Goal: Complete application form

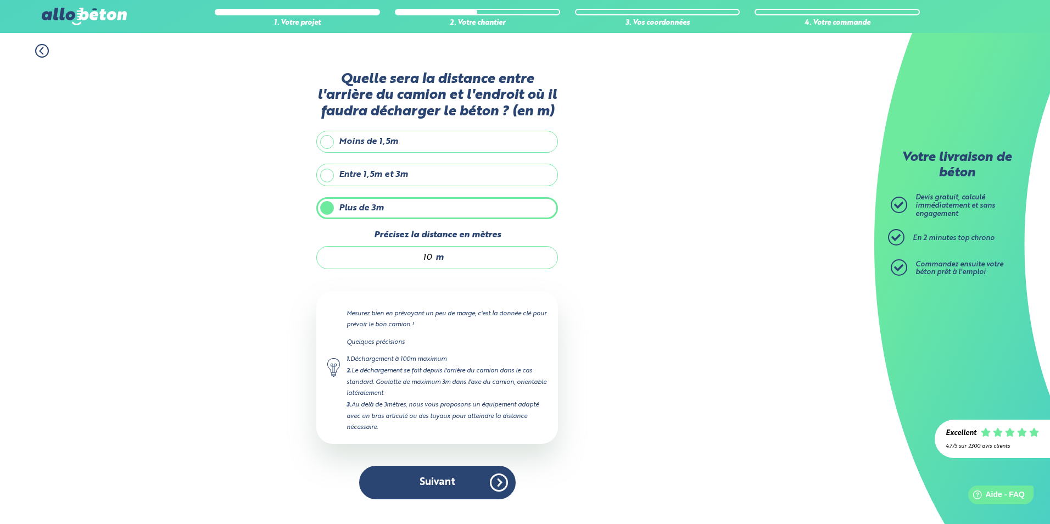
click at [433, 479] on button "Suivant" at bounding box center [437, 482] width 156 height 33
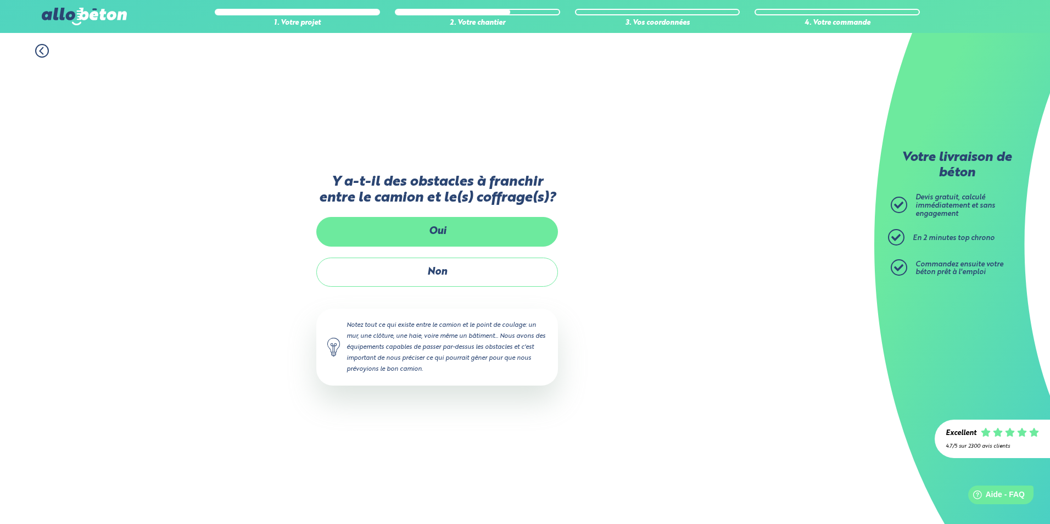
click at [449, 236] on label "Oui" at bounding box center [437, 231] width 242 height 29
click at [0, 0] on input "Oui" at bounding box center [0, 0] width 0 height 0
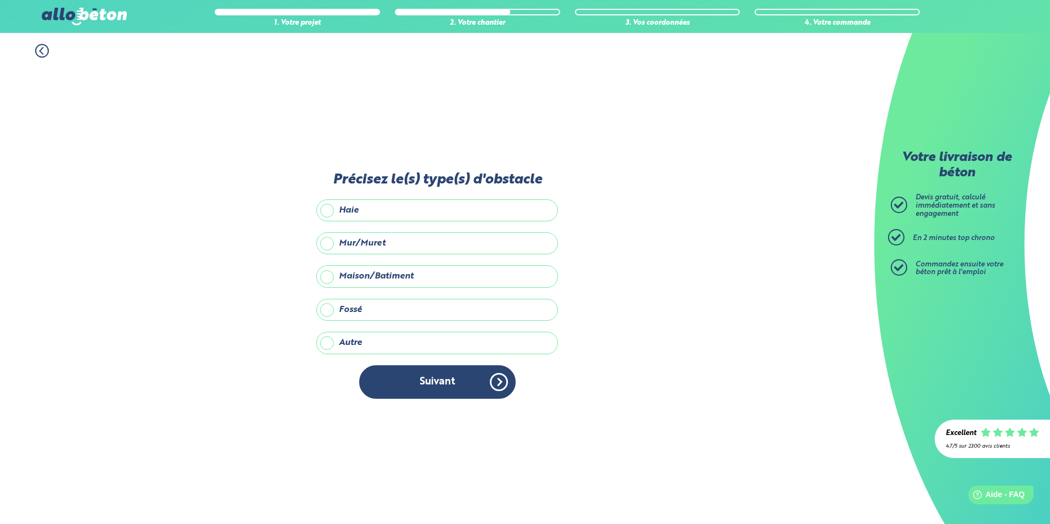
click at [325, 273] on label "Maison/Batiment" at bounding box center [437, 276] width 242 height 22
click at [0, 0] on input "Maison/Batiment" at bounding box center [0, 0] width 0 height 0
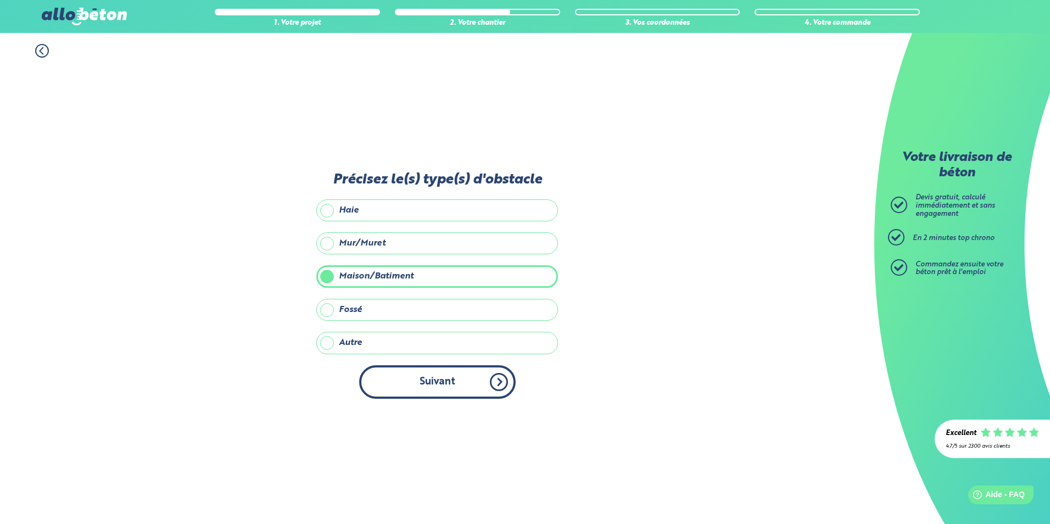
click at [458, 383] on button "Suivant" at bounding box center [437, 381] width 156 height 33
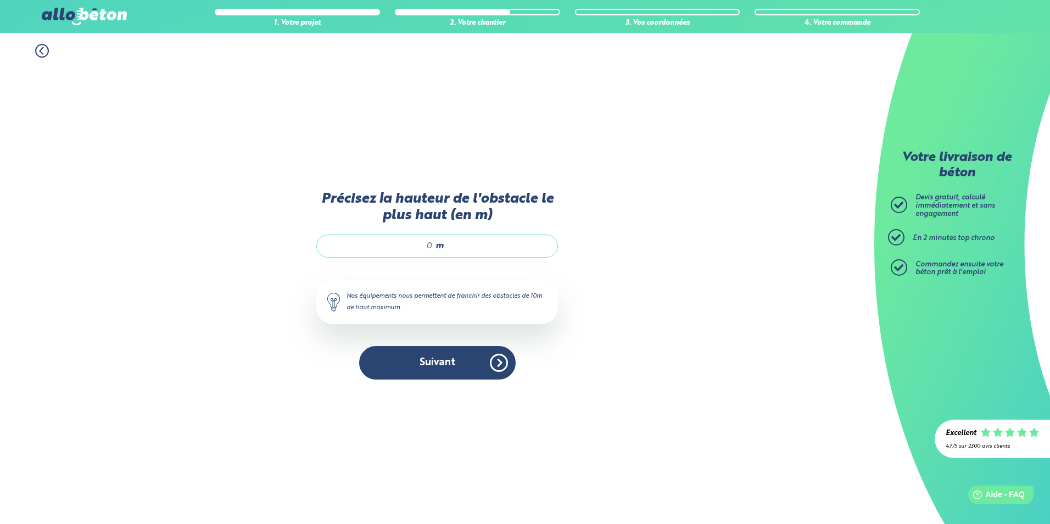
click at [39, 49] on icon at bounding box center [42, 51] width 14 height 14
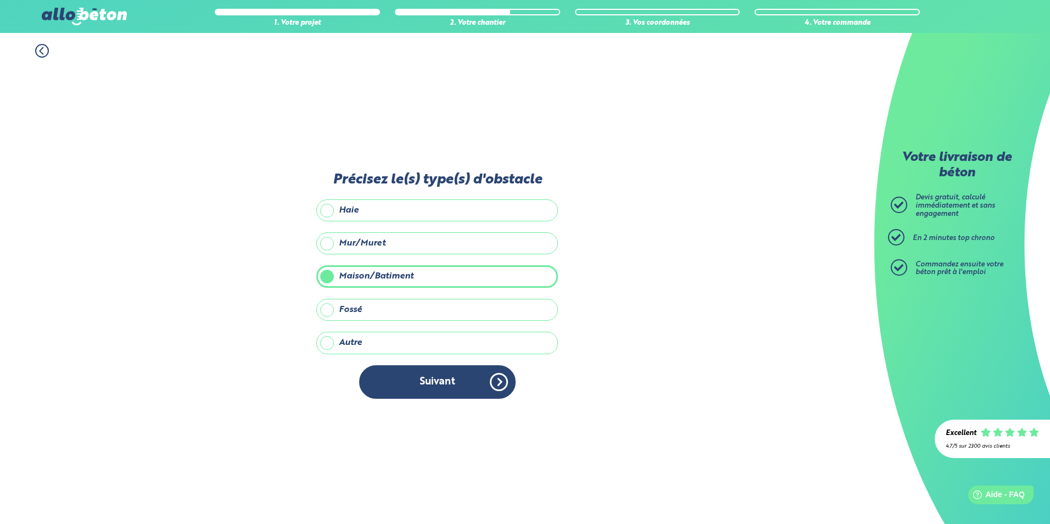
click at [39, 49] on icon at bounding box center [42, 51] width 14 height 14
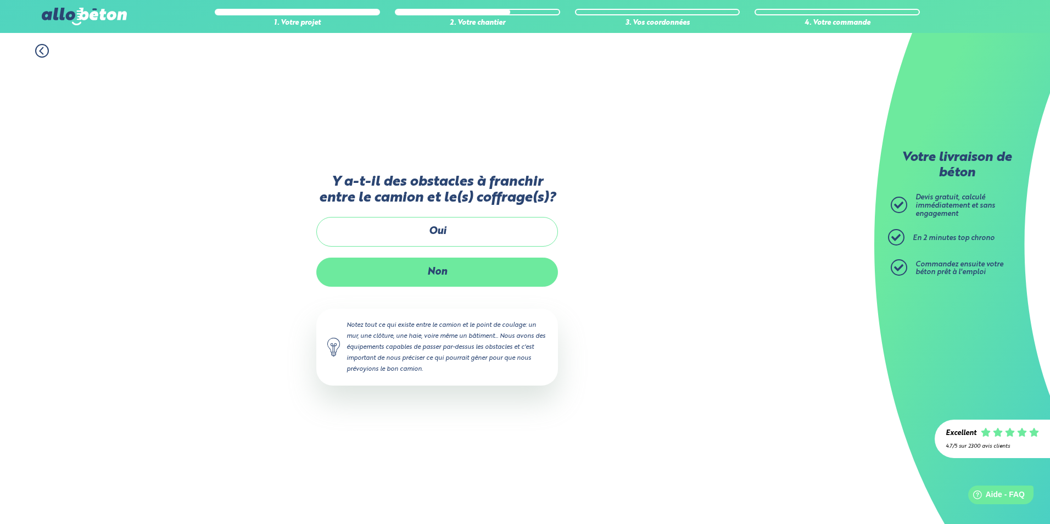
click at [422, 258] on label "Non" at bounding box center [437, 272] width 242 height 29
click at [0, 0] on input "Non" at bounding box center [0, 0] width 0 height 0
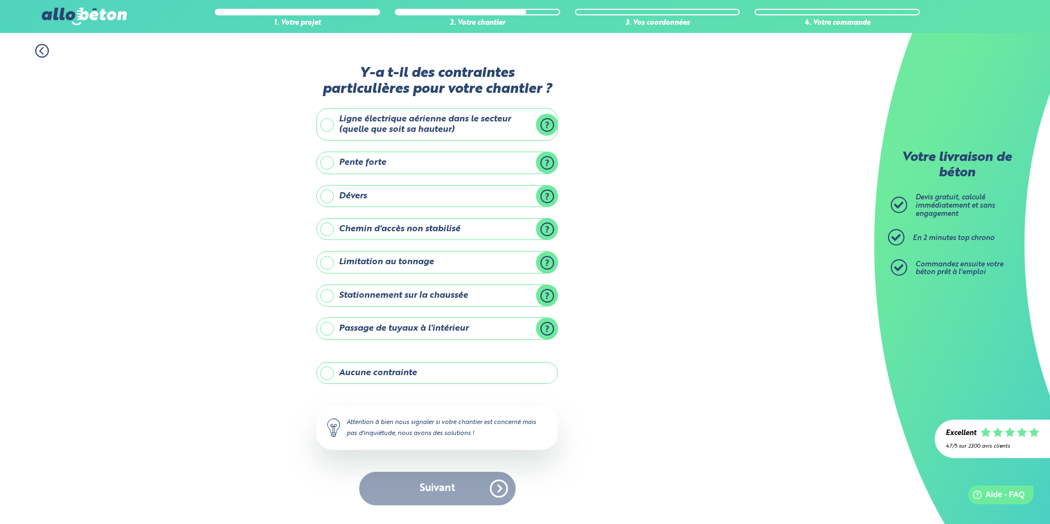
click at [329, 329] on label "Passage de tuyaux à l'intérieur" at bounding box center [437, 328] width 242 height 22
click at [0, 0] on input "Passage de tuyaux à l'intérieur" at bounding box center [0, 0] width 0 height 0
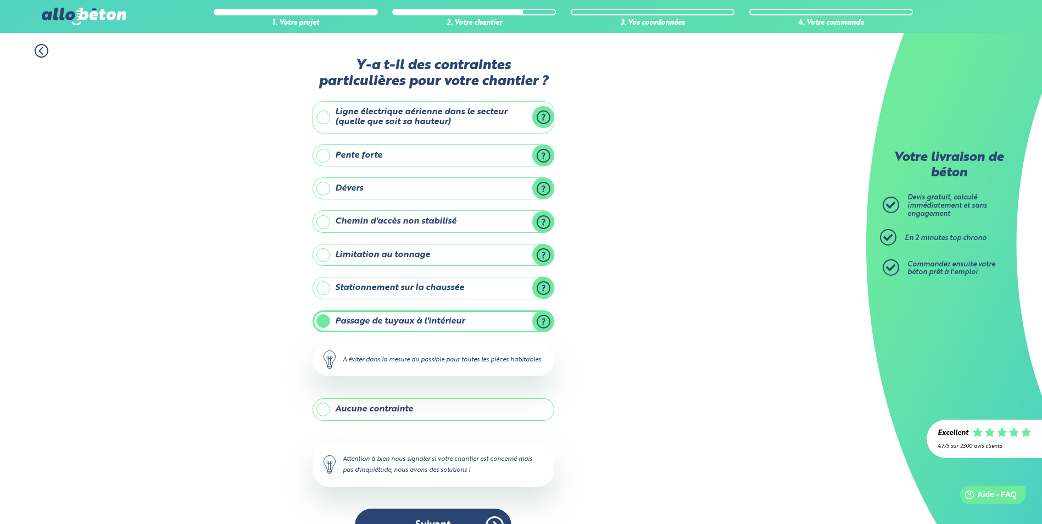
scroll to position [40, 0]
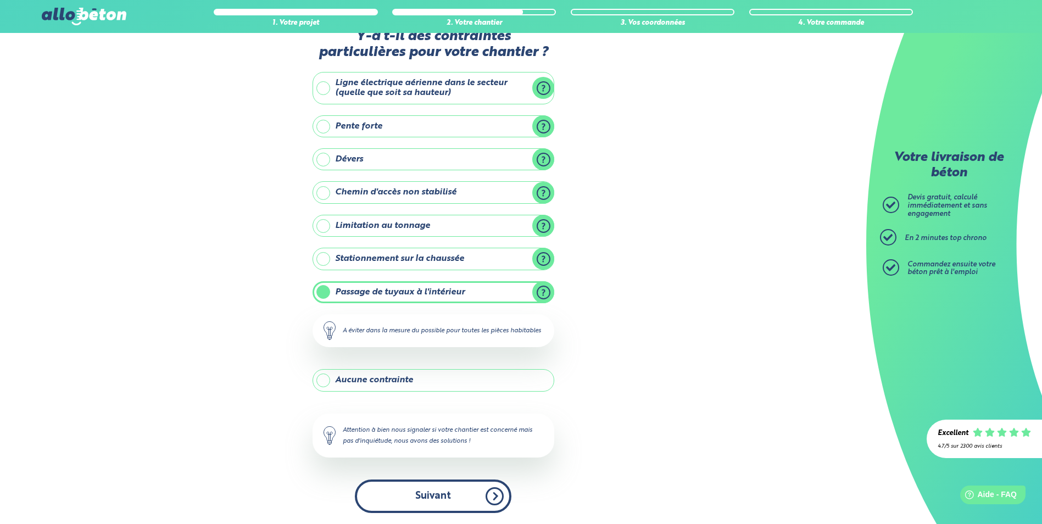
click at [436, 491] on button "Suivant" at bounding box center [433, 495] width 156 height 33
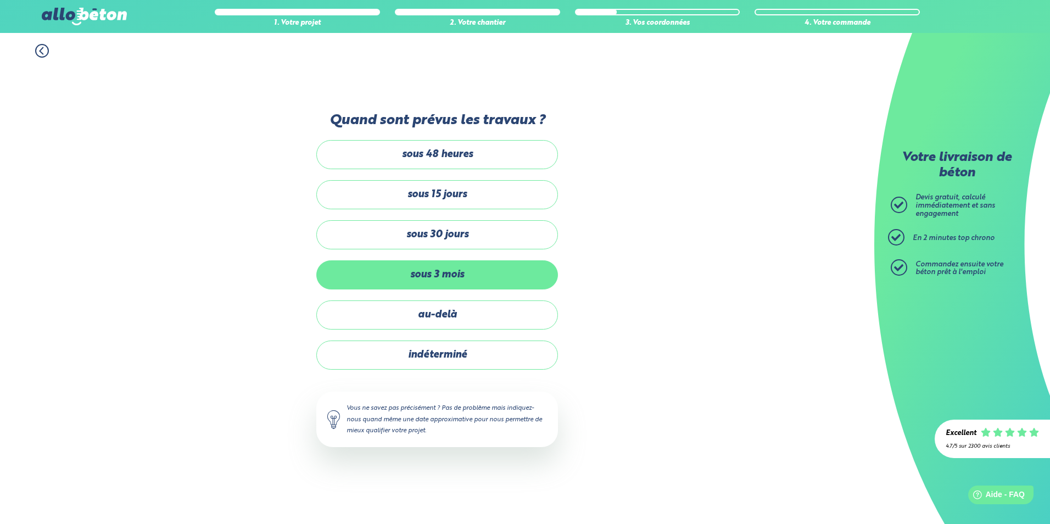
click at [457, 279] on label "sous 3 mois" at bounding box center [437, 274] width 242 height 29
click at [0, 0] on input "sous 3 mois" at bounding box center [0, 0] width 0 height 0
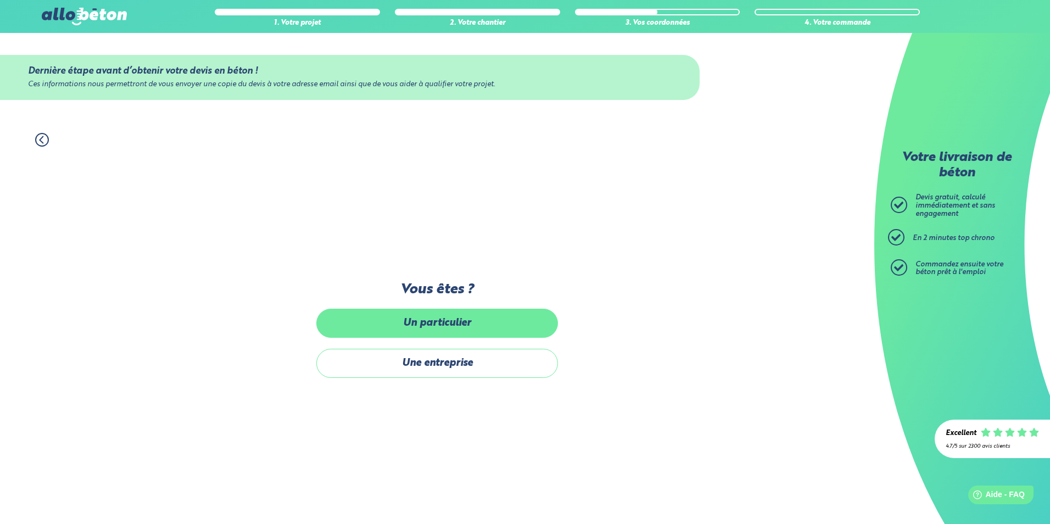
click at [434, 322] on label "Un particulier" at bounding box center [437, 323] width 242 height 29
click at [0, 0] on input "Un particulier" at bounding box center [0, 0] width 0 height 0
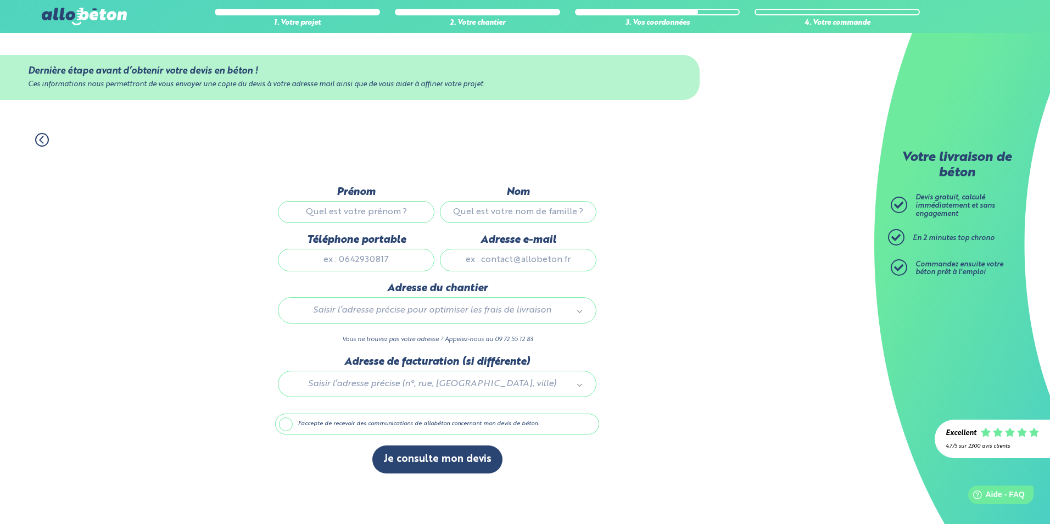
click at [374, 213] on input "Prénom" at bounding box center [356, 212] width 156 height 22
type input "[PERSON_NAME]"
type input "preumont"
type input "0616063516"
type input "[EMAIL_ADDRESS][DOMAIN_NAME]"
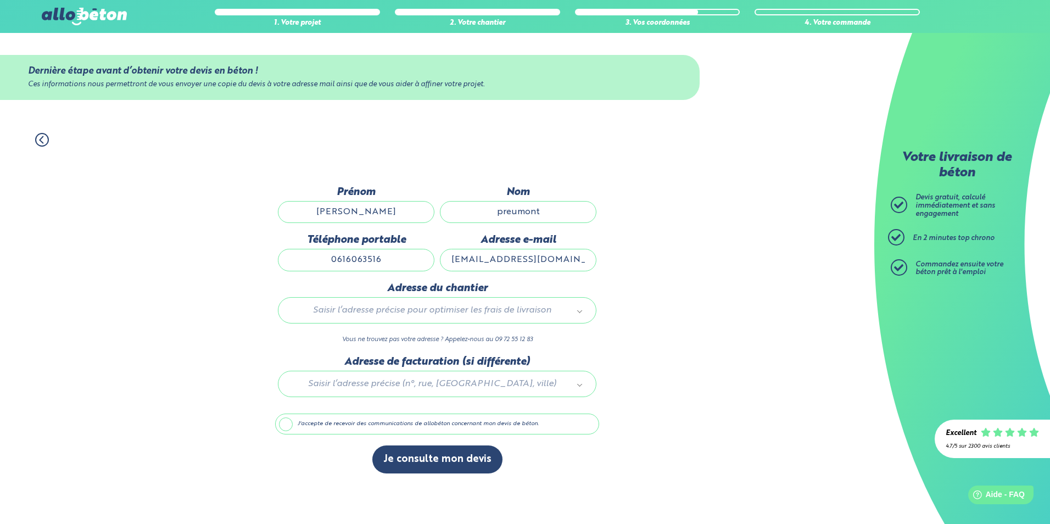
type input "[STREET_ADDRESS][PERSON_NAME]"
click at [440, 458] on button "Je consulte mon devis" at bounding box center [437, 459] width 130 height 28
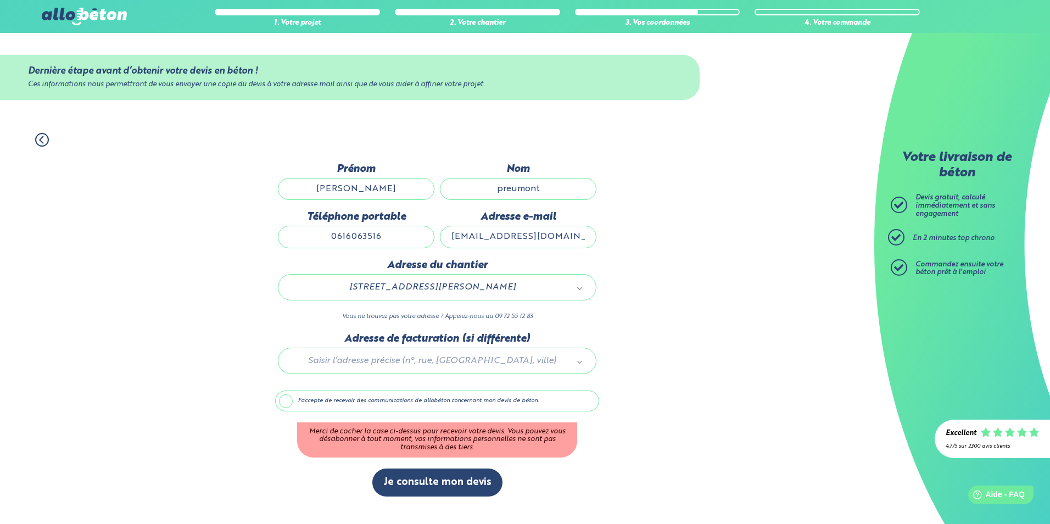
click at [284, 398] on label "J'accepte de recevoir des communications de allobéton concernant mon devis de b…" at bounding box center [437, 400] width 324 height 21
click at [0, 0] on input "J'accepte de recevoir des communications de allobéton concernant mon devis de b…" at bounding box center [0, 0] width 0 height 0
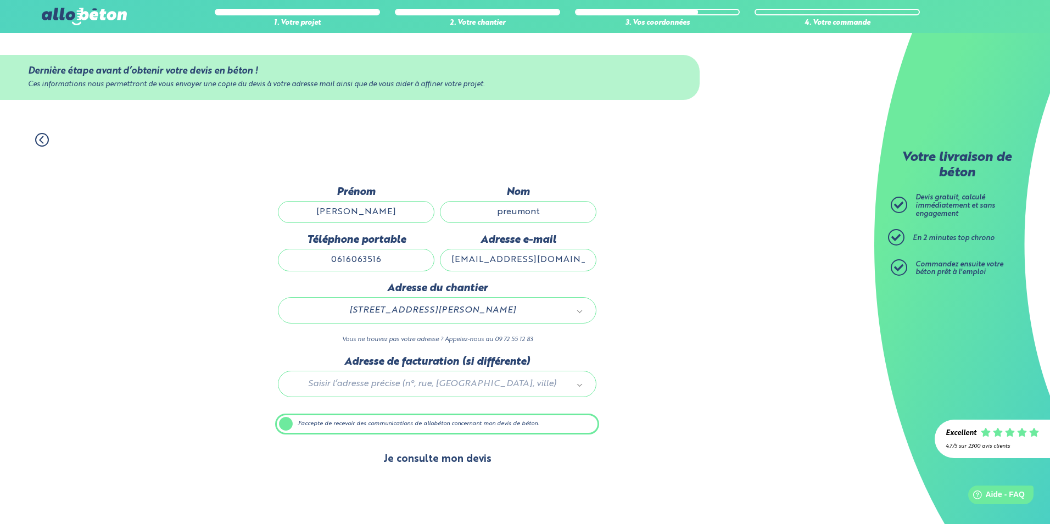
click at [433, 459] on button "Je consulte mon devis" at bounding box center [437, 459] width 130 height 28
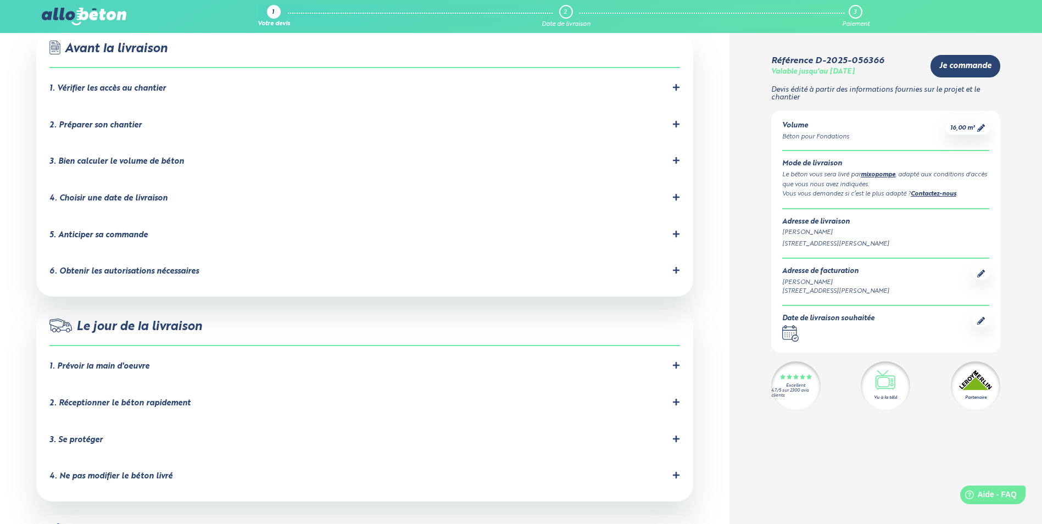
scroll to position [714, 0]
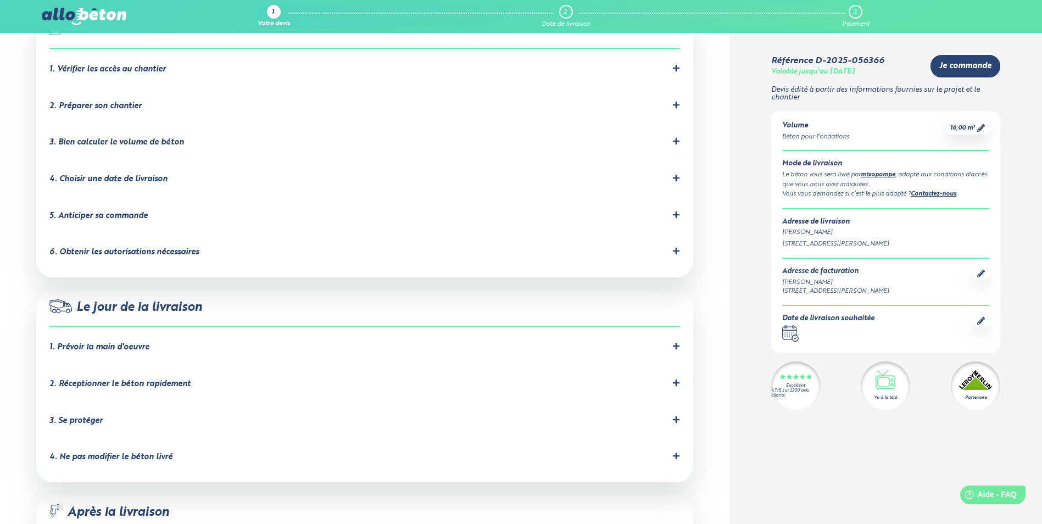
click at [676, 247] on icon at bounding box center [676, 251] width 8 height 8
